Goal: Task Accomplishment & Management: Use online tool/utility

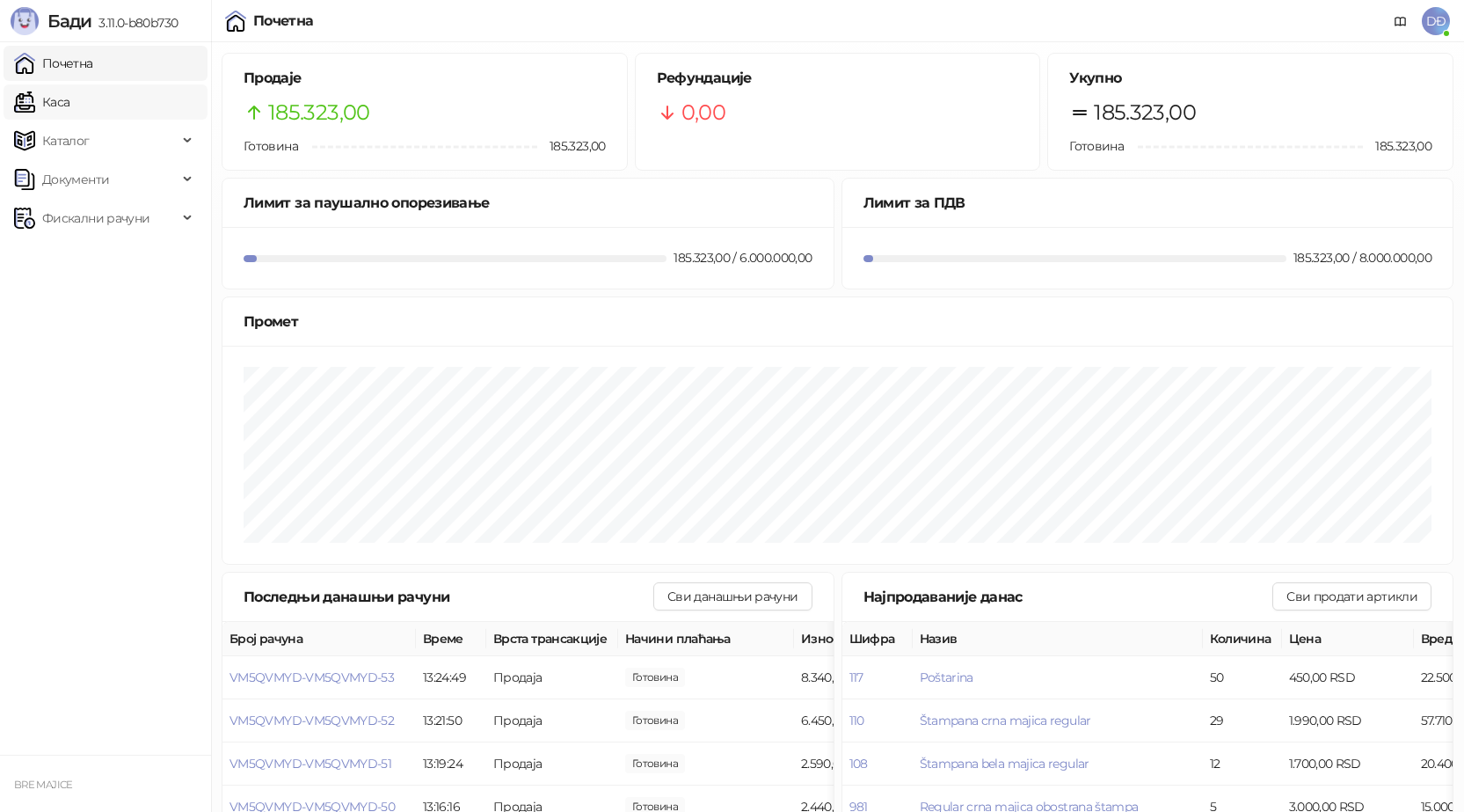
click at [70, 103] on link "Каса" at bounding box center [41, 102] width 56 height 35
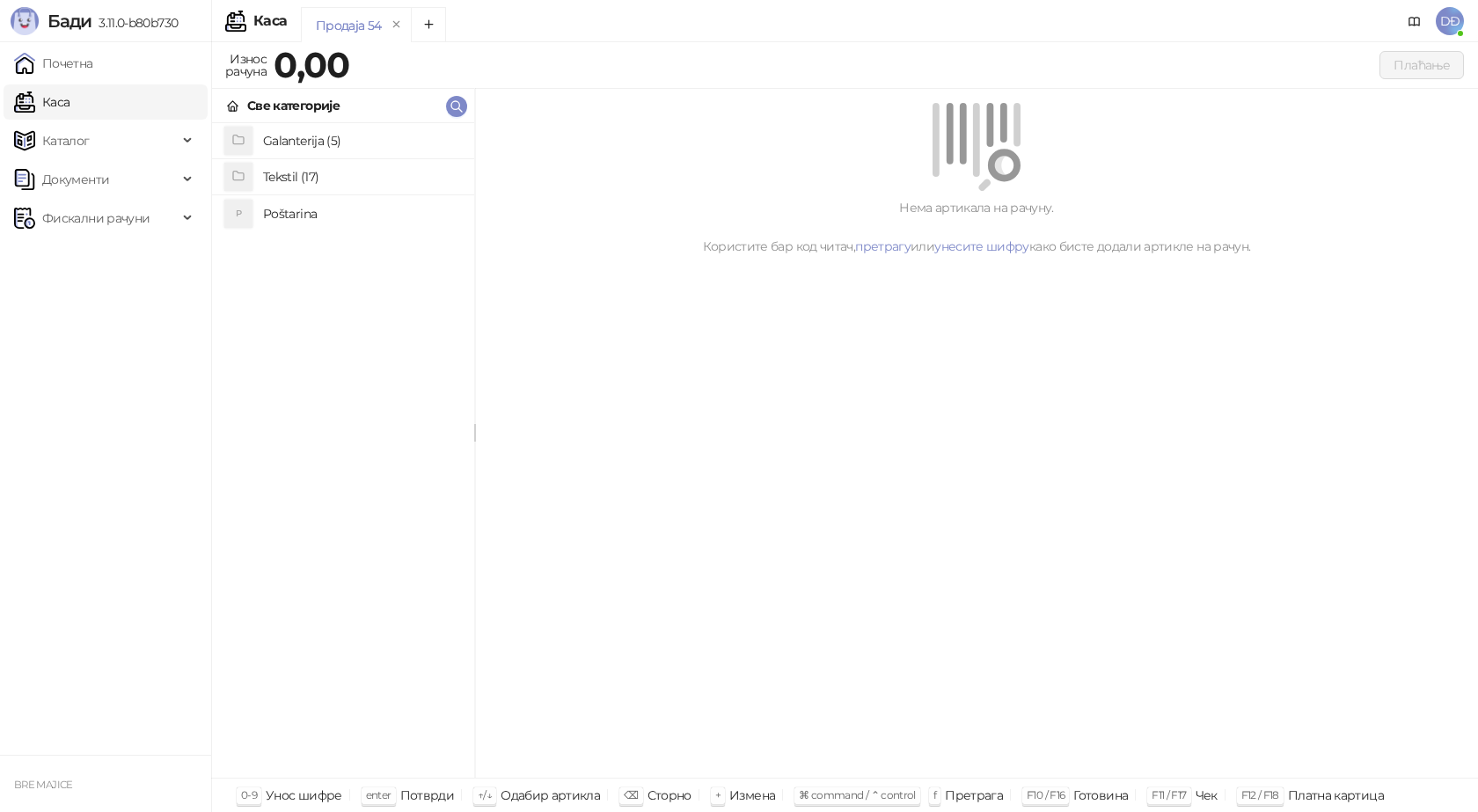
click at [322, 211] on h4 "Poštarina" at bounding box center [361, 214] width 197 height 28
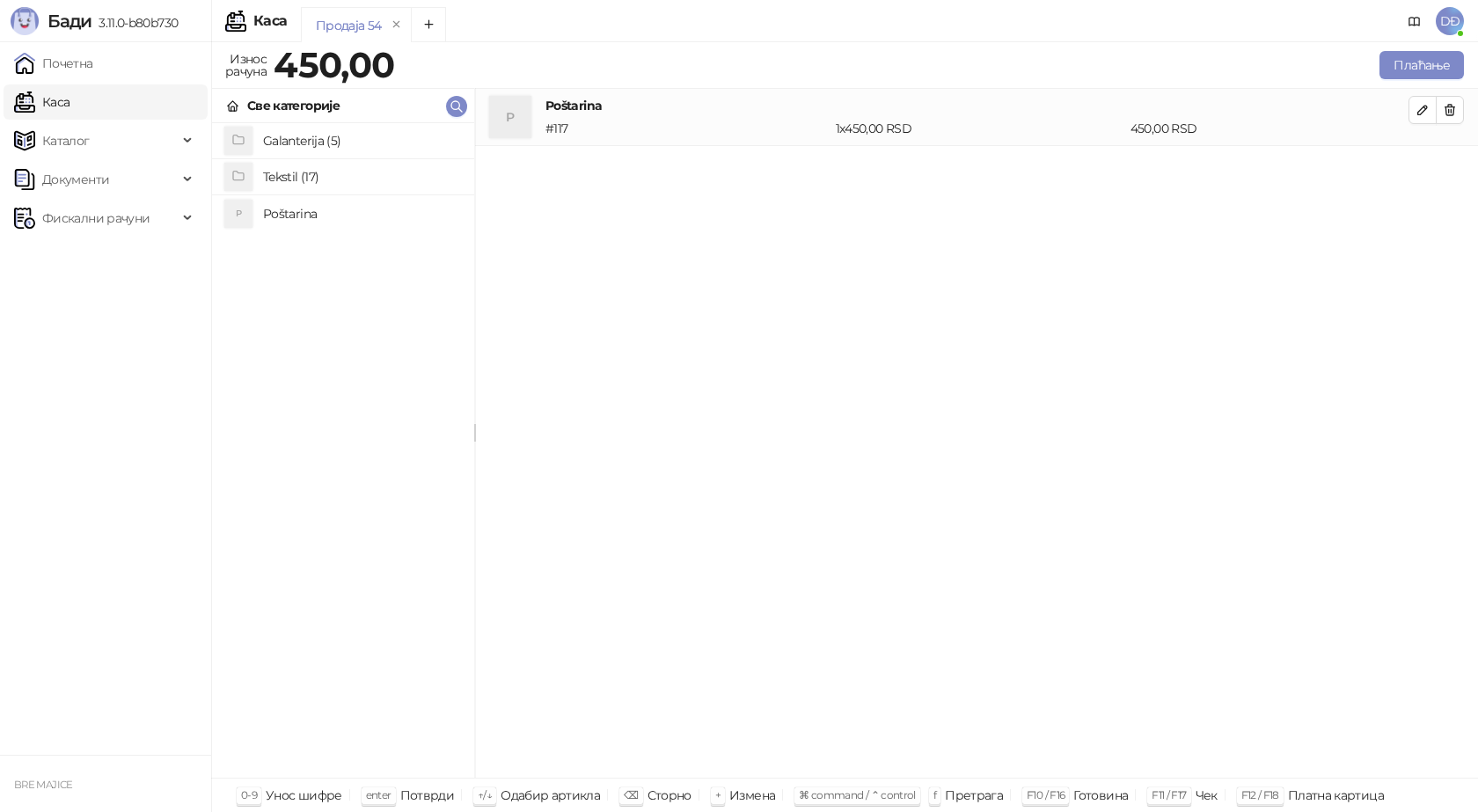
click at [313, 174] on h4 "Tekstil (17)" at bounding box center [361, 177] width 197 height 28
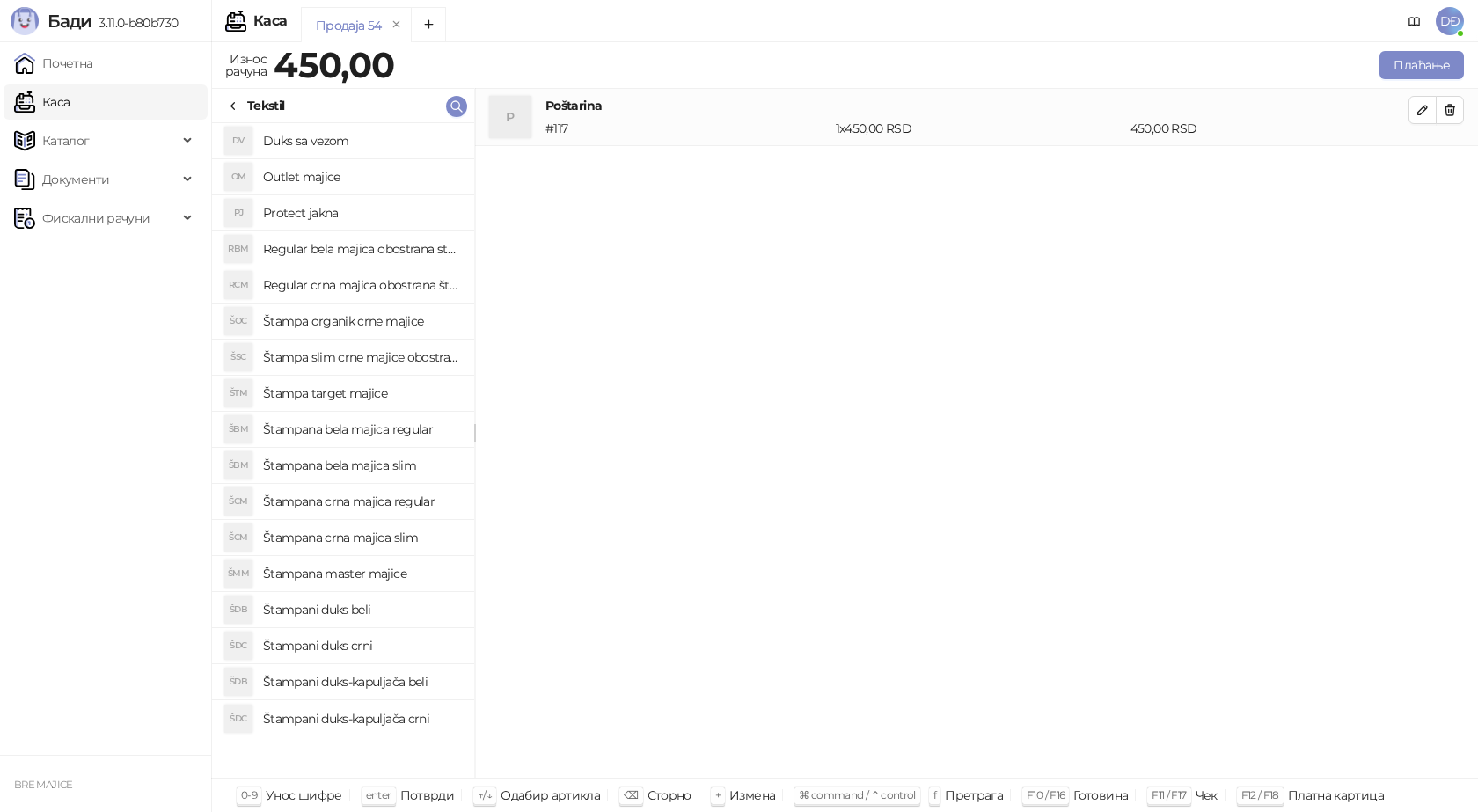
click at [410, 355] on h4 "Štampa slim crne majice obostrano" at bounding box center [361, 358] width 197 height 28
click at [1426, 169] on icon "button" at bounding box center [1422, 167] width 14 height 14
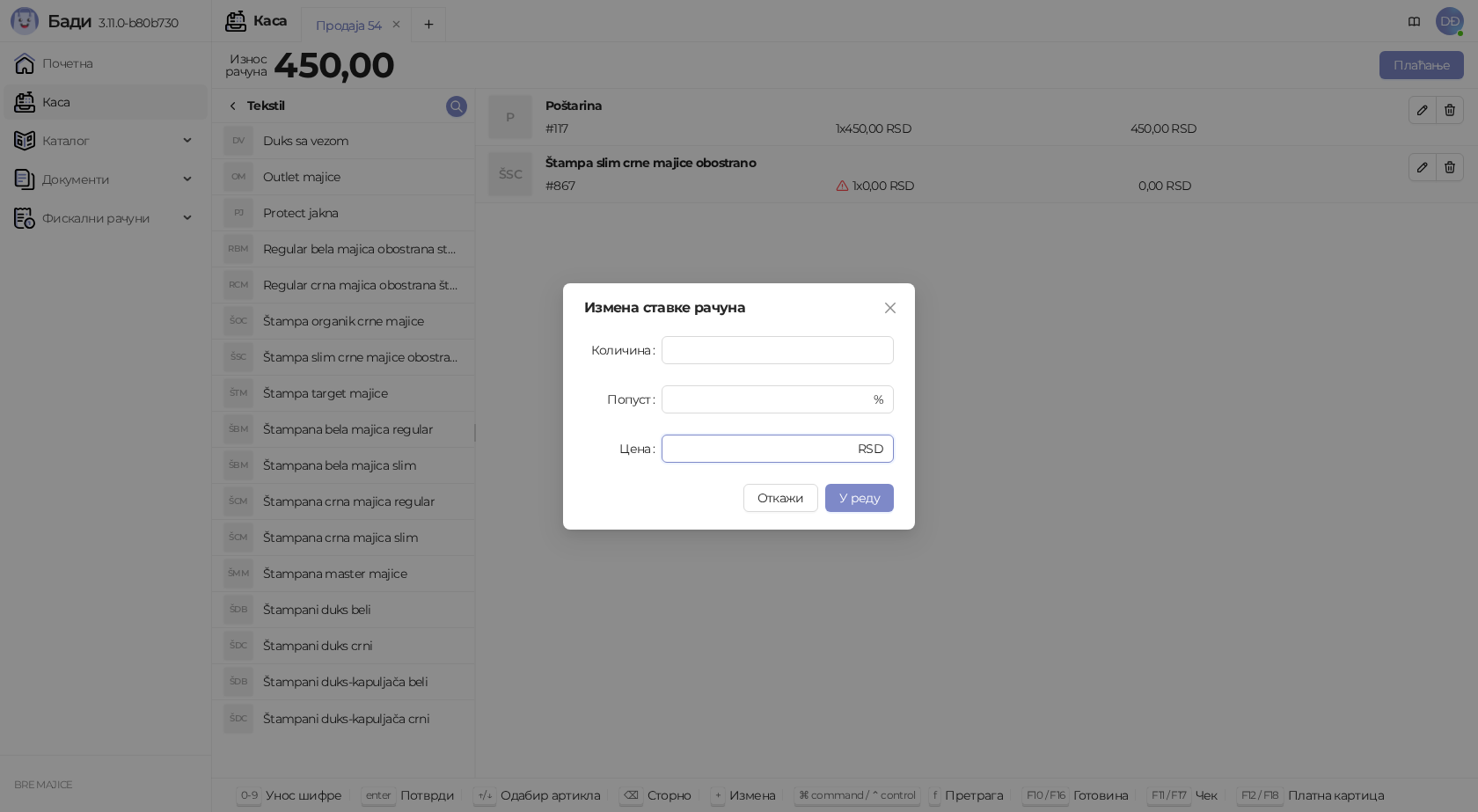
drag, startPoint x: 697, startPoint y: 446, endPoint x: 628, endPoint y: 451, distance: 69.2
click at [635, 452] on div "Цена * RSD" at bounding box center [739, 449] width 310 height 28
type input "****"
click at [865, 497] on span "У реду" at bounding box center [859, 498] width 40 height 16
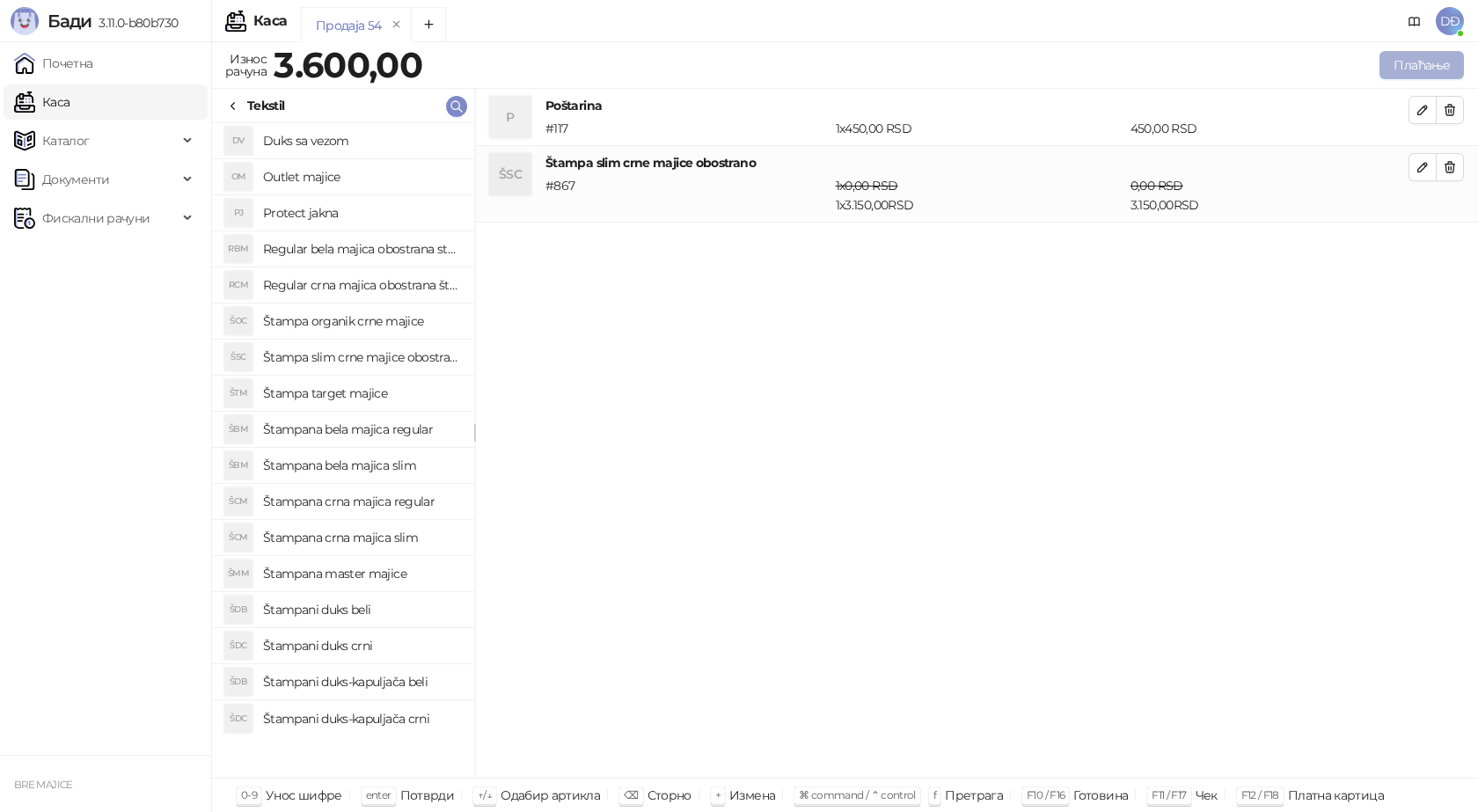
click at [1424, 72] on button "Плаћање" at bounding box center [1422, 65] width 85 height 28
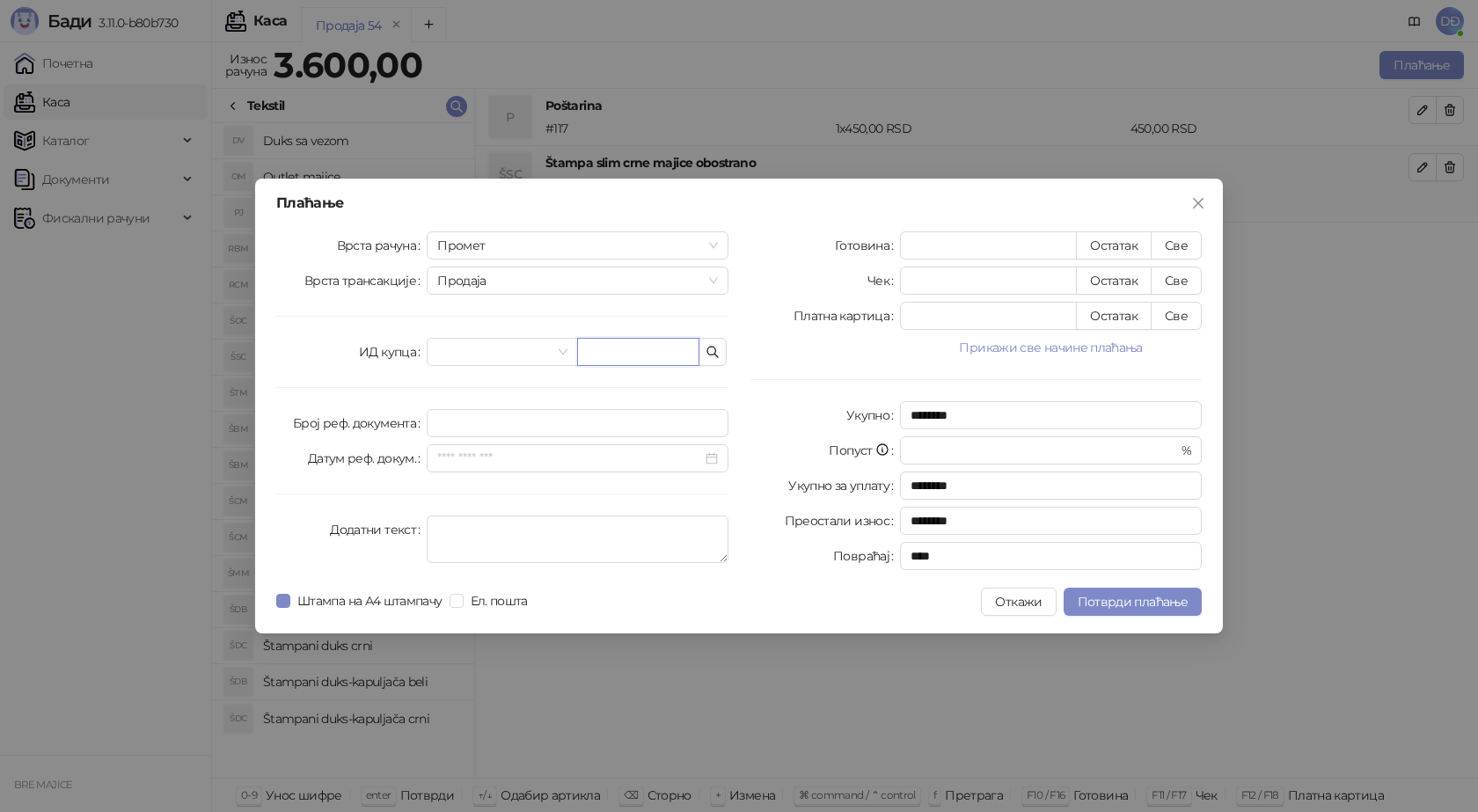
click at [590, 357] on input "text" at bounding box center [638, 352] width 122 height 28
paste input "**********"
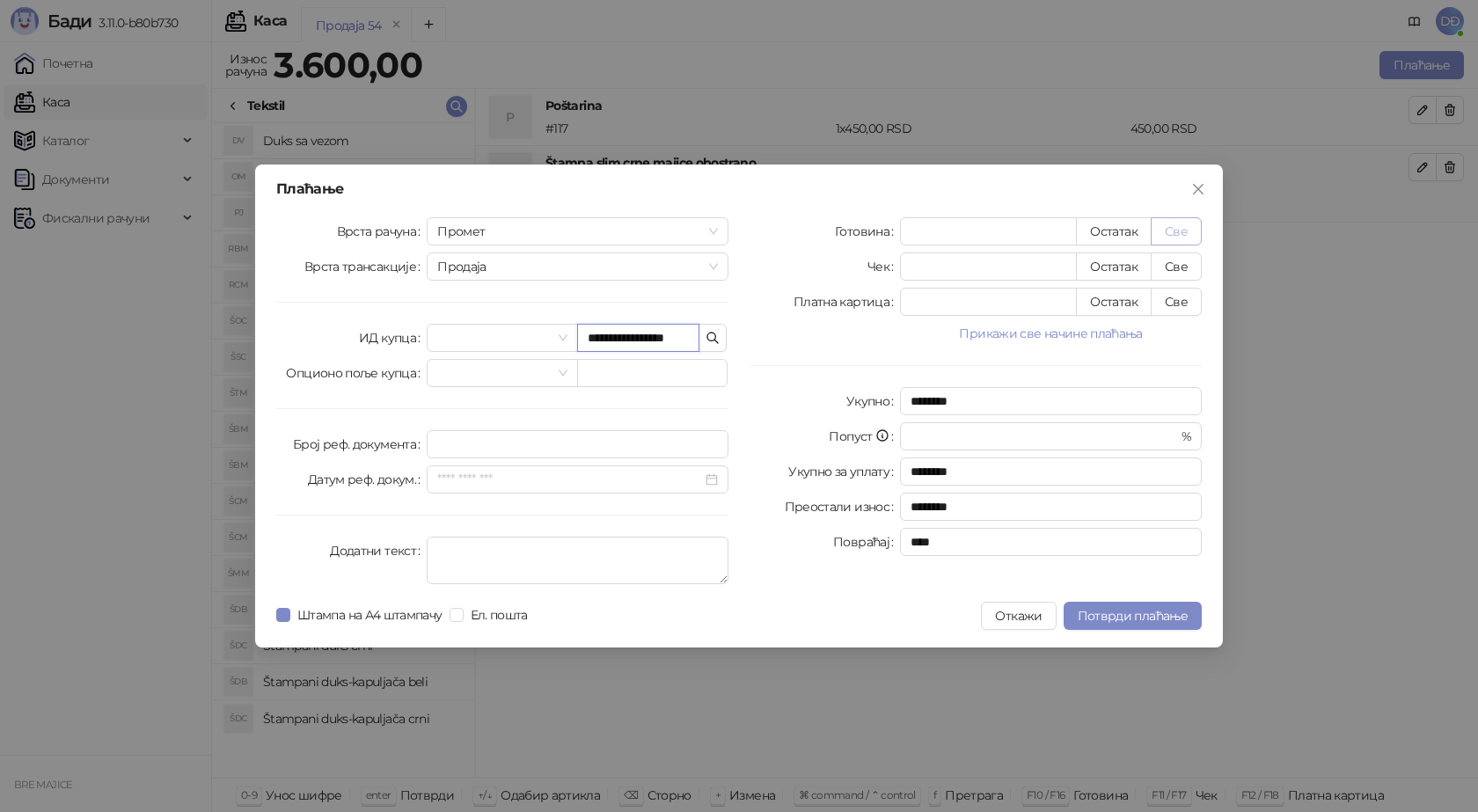
type input "**********"
click at [1181, 233] on button "Све" at bounding box center [1177, 231] width 51 height 28
type input "****"
click at [1121, 613] on span "Потврди плаћање" at bounding box center [1133, 615] width 110 height 16
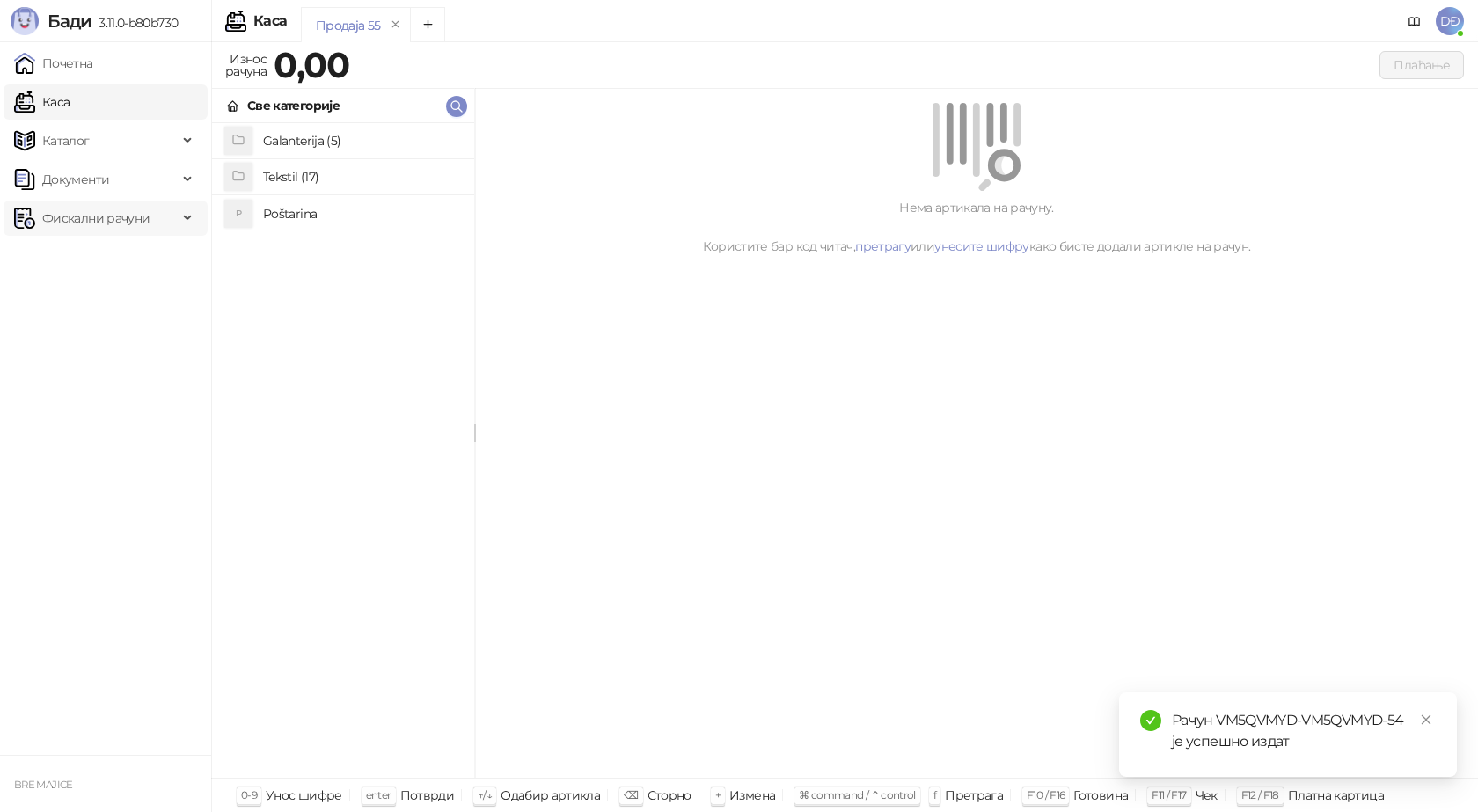
click at [100, 215] on span "Фискални рачуни" at bounding box center [96, 217] width 107 height 35
click at [112, 260] on link "Издати рачуни" at bounding box center [79, 256] width 118 height 35
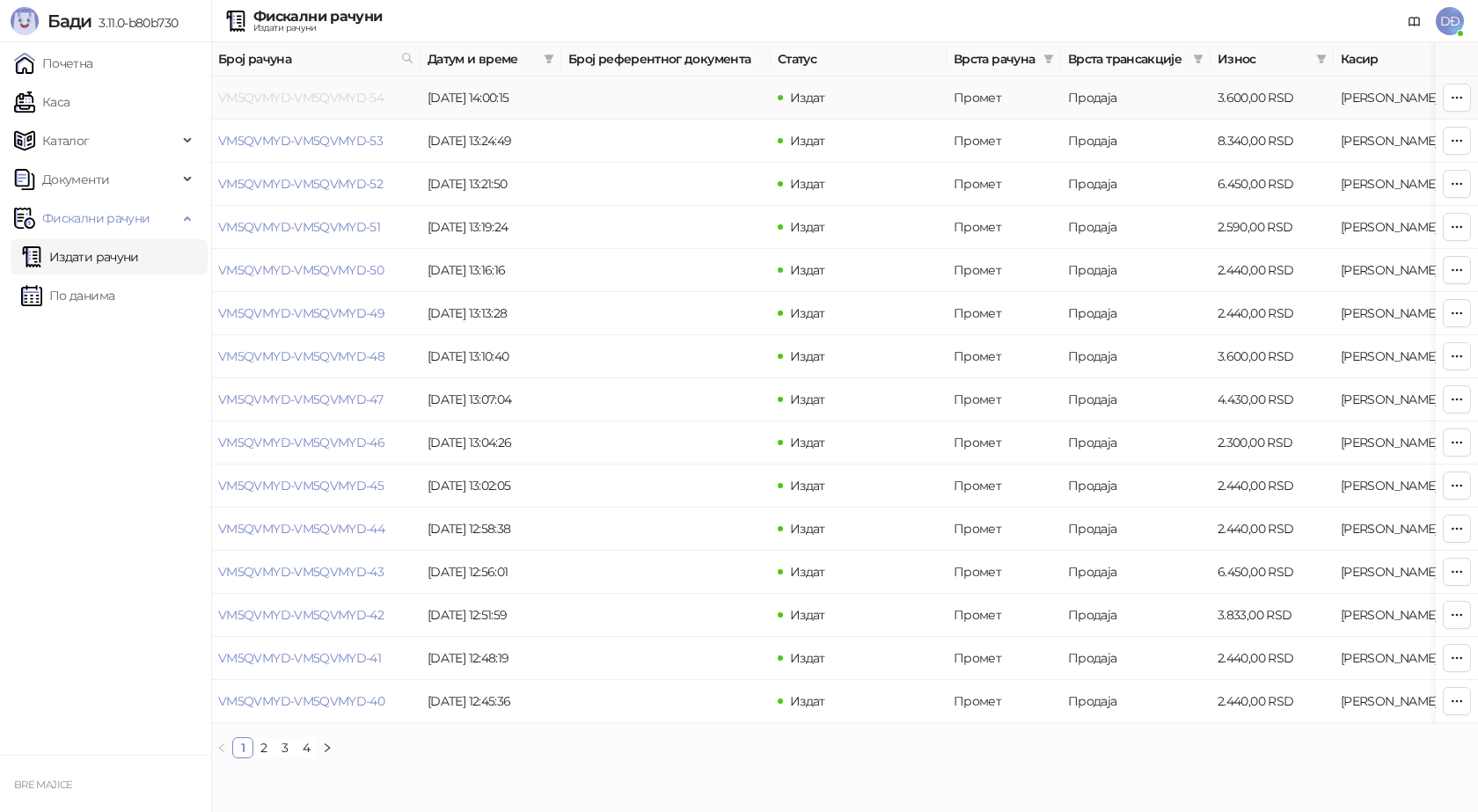
click at [293, 101] on link "VM5QVMYD-VM5QVMYD-54" at bounding box center [301, 97] width 166 height 16
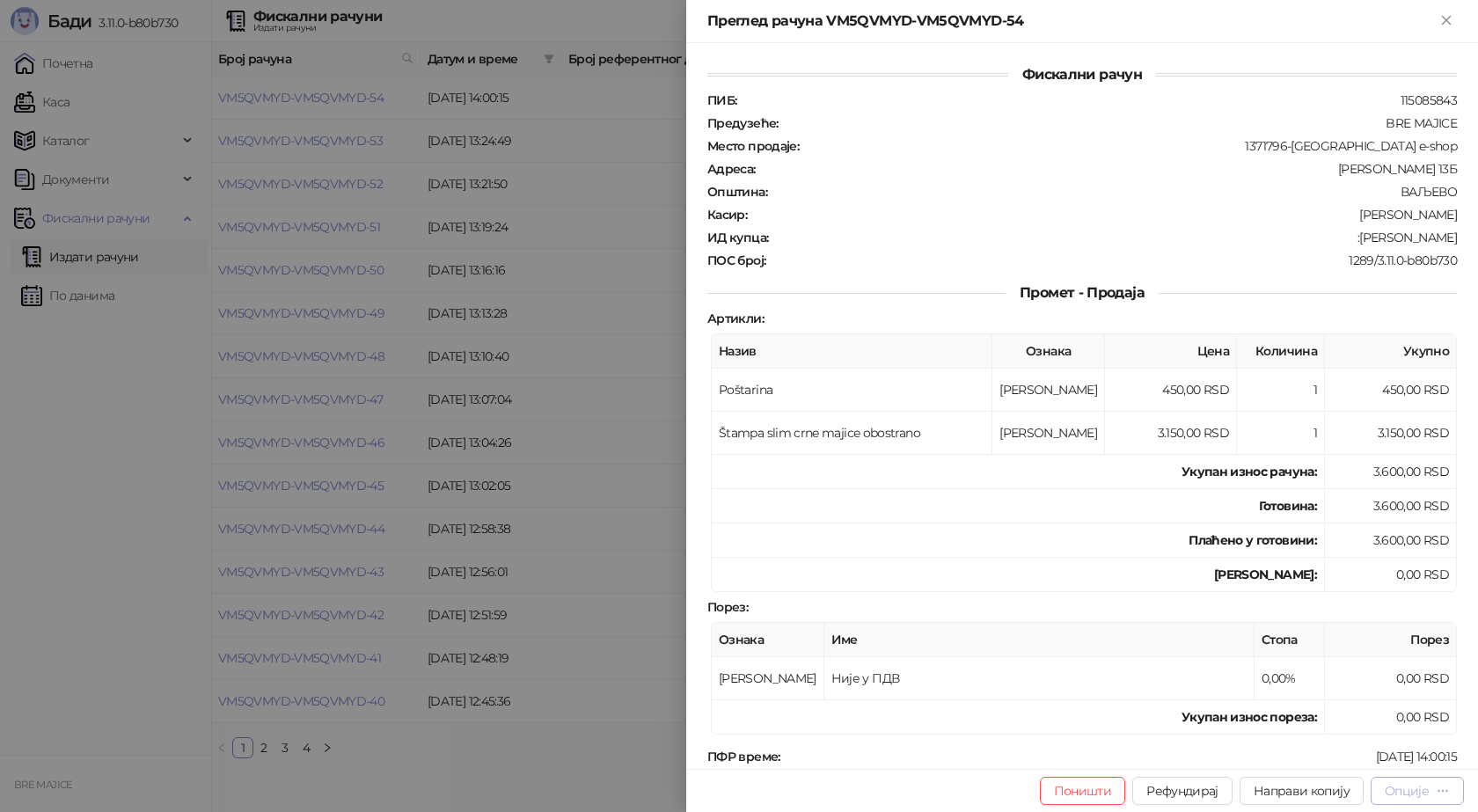
click at [1398, 787] on div "Опције" at bounding box center [1406, 790] width 44 height 16
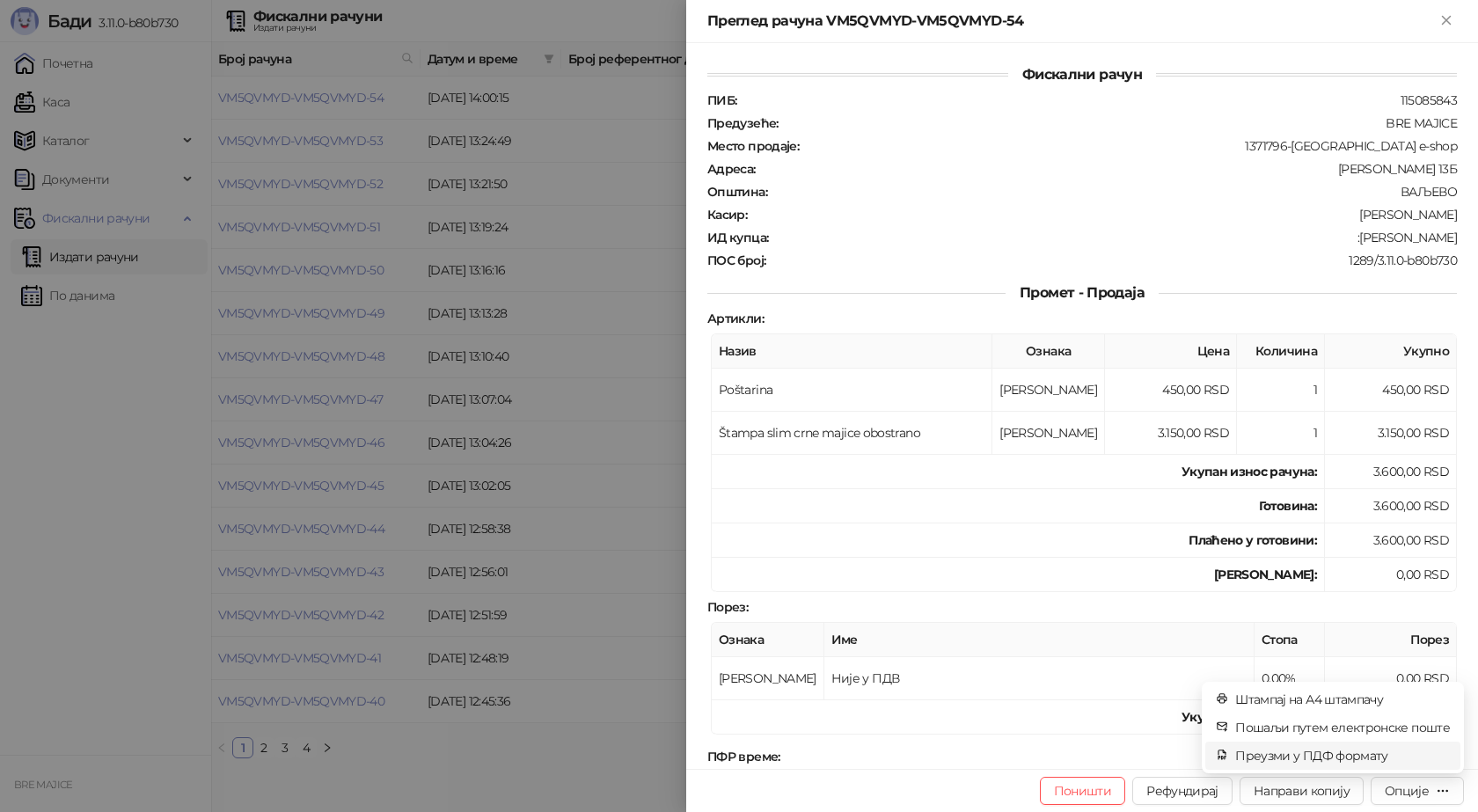
click at [1382, 758] on span "Преузми у ПДФ формату" at bounding box center [1342, 756] width 215 height 20
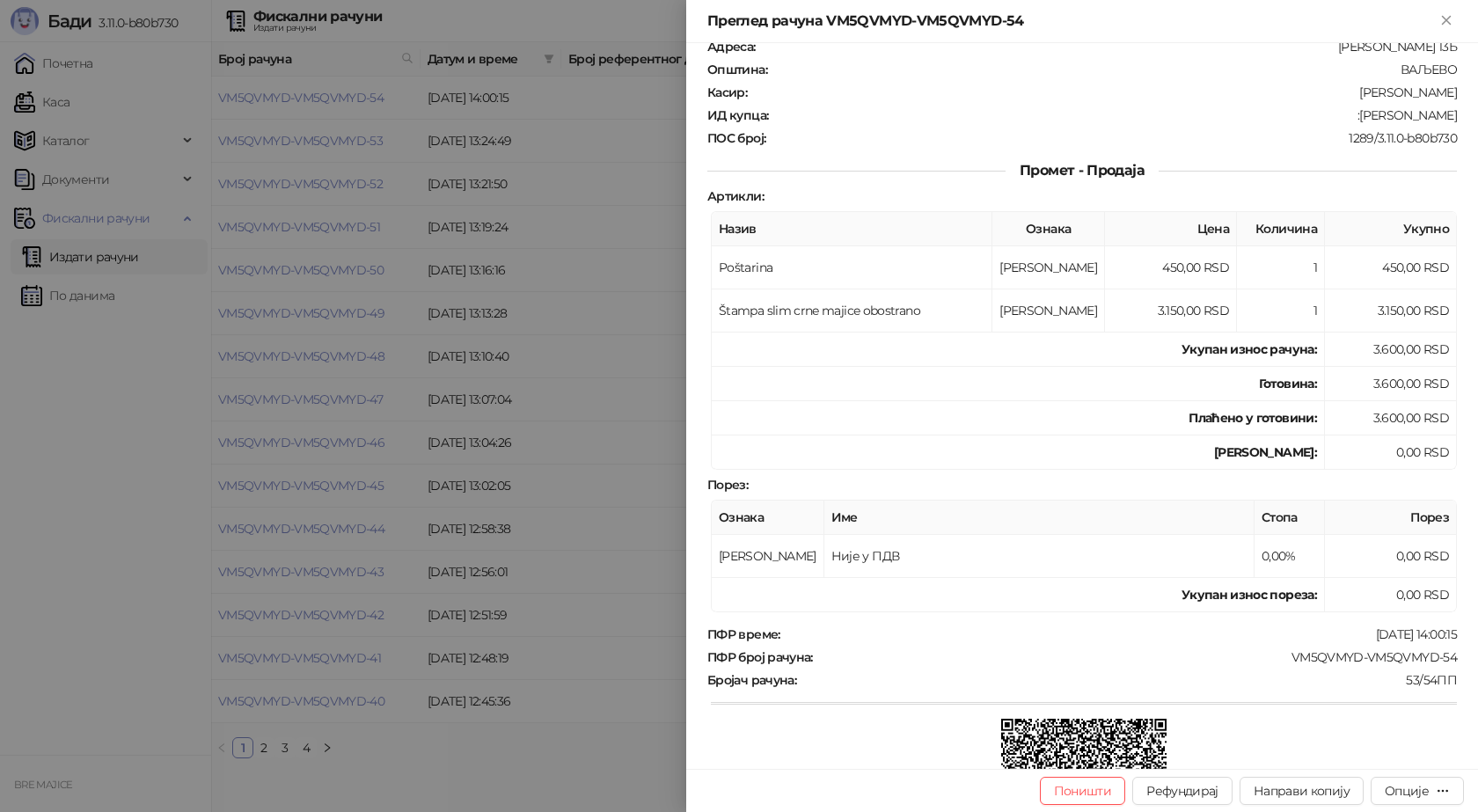
scroll to position [319, 0]
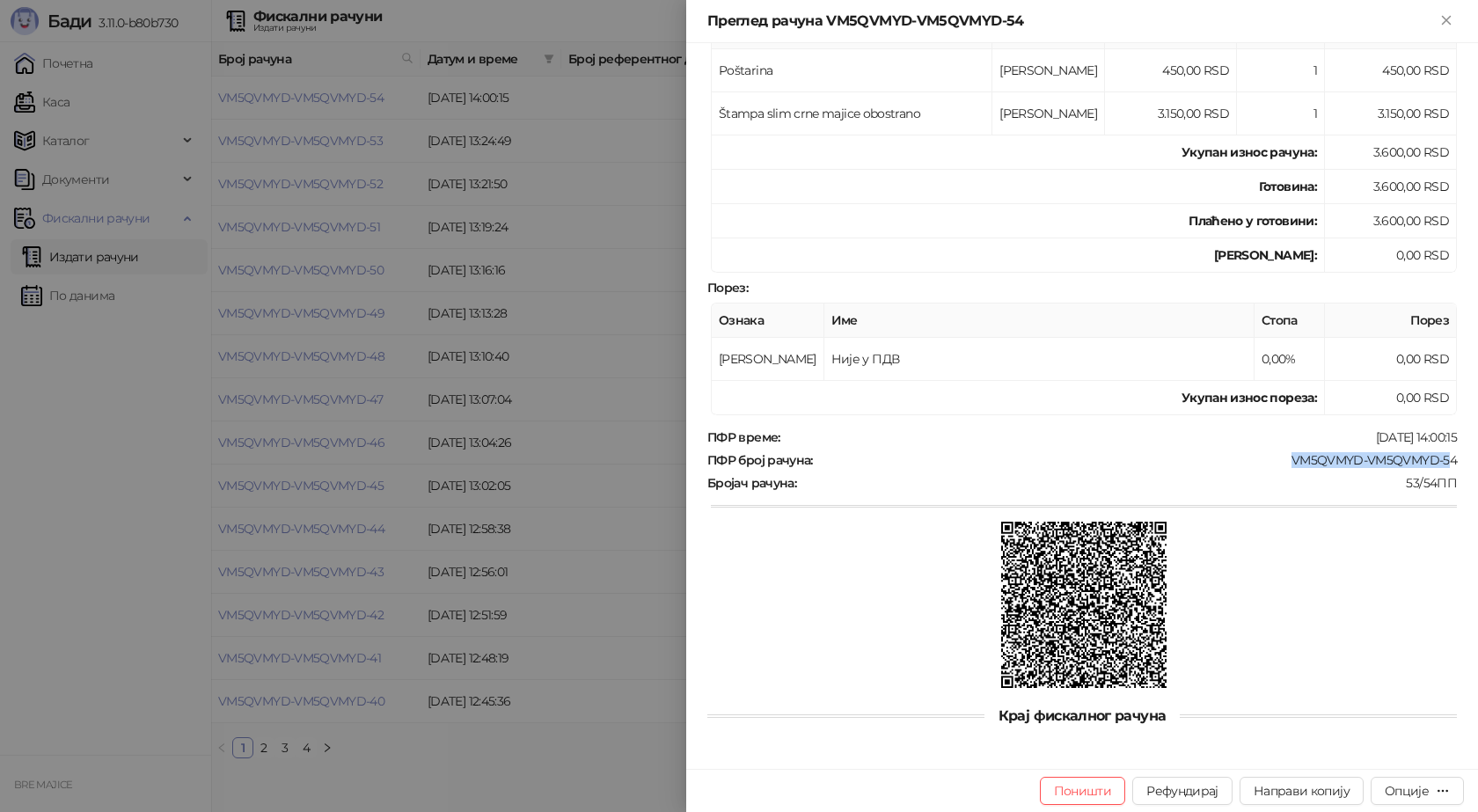
drag, startPoint x: 1439, startPoint y: 451, endPoint x: 1300, endPoint y: 462, distance: 139.4
click at [1278, 463] on div "ПФР време : [DATE] 14:00:15 ПФР број рачуна : VM5QVMYD-VM5QVMYD-54 Бројач рачун…" at bounding box center [1083, 560] width 757 height 263
click at [1347, 463] on div "VM5QVMYD-VM5QVMYD-54" at bounding box center [1137, 459] width 644 height 16
drag, startPoint x: 1394, startPoint y: 459, endPoint x: 1276, endPoint y: 461, distance: 118.0
click at [1276, 461] on div "ПФР број рачуна : VM5QVMYD-VM5QVMYD-54" at bounding box center [1083, 459] width 757 height 16
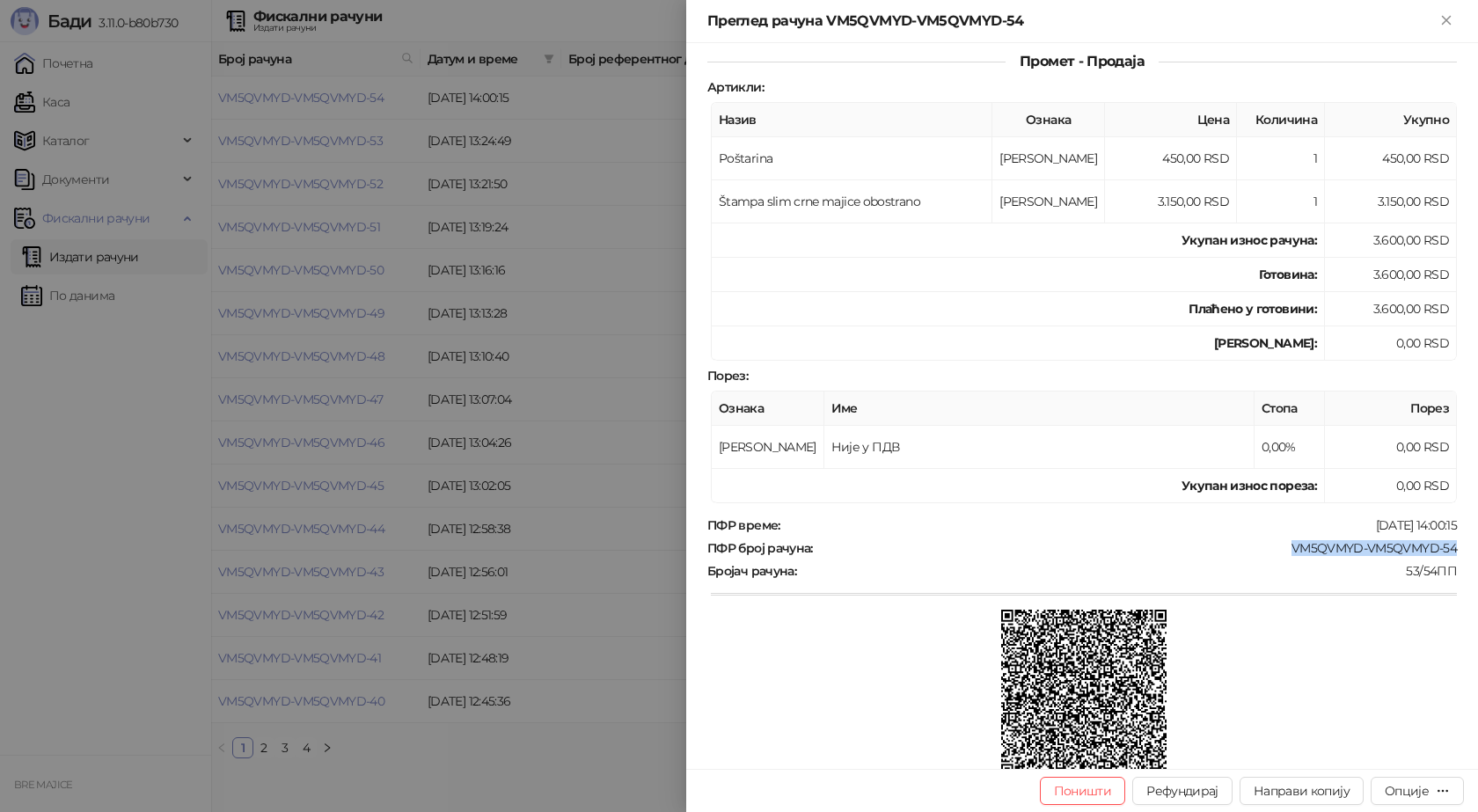
scroll to position [56, 0]
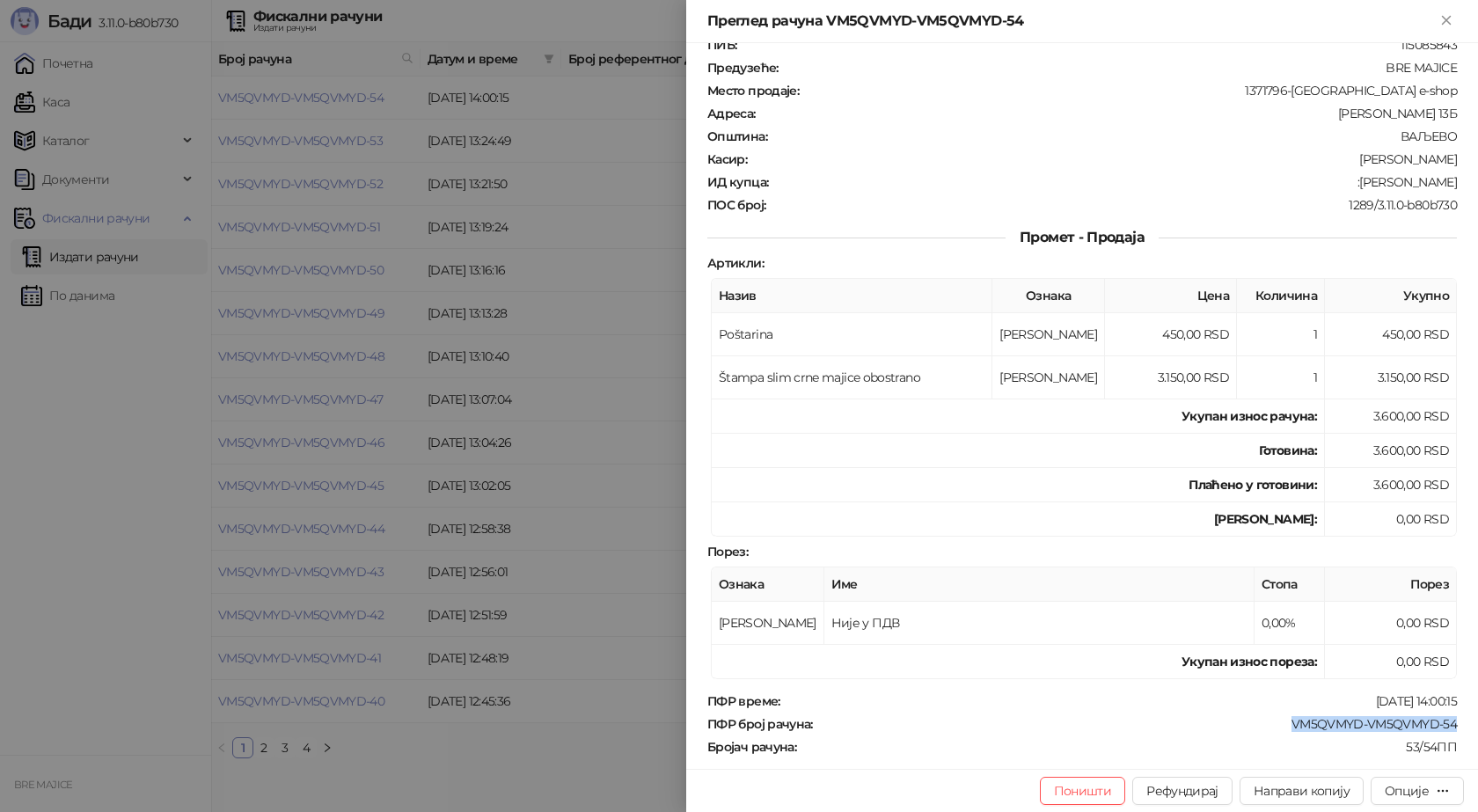
drag, startPoint x: 1449, startPoint y: 180, endPoint x: 1347, endPoint y: 180, distance: 102.0
click at [1347, 180] on div "Фискални рачун ПИБ : 115085843 Предузеће : BRE MAJICE Место продаје : 1371796-[…" at bounding box center [1082, 406] width 792 height 725
copy div "[PERSON_NAME]"
